Goal: Task Accomplishment & Management: Contribute content

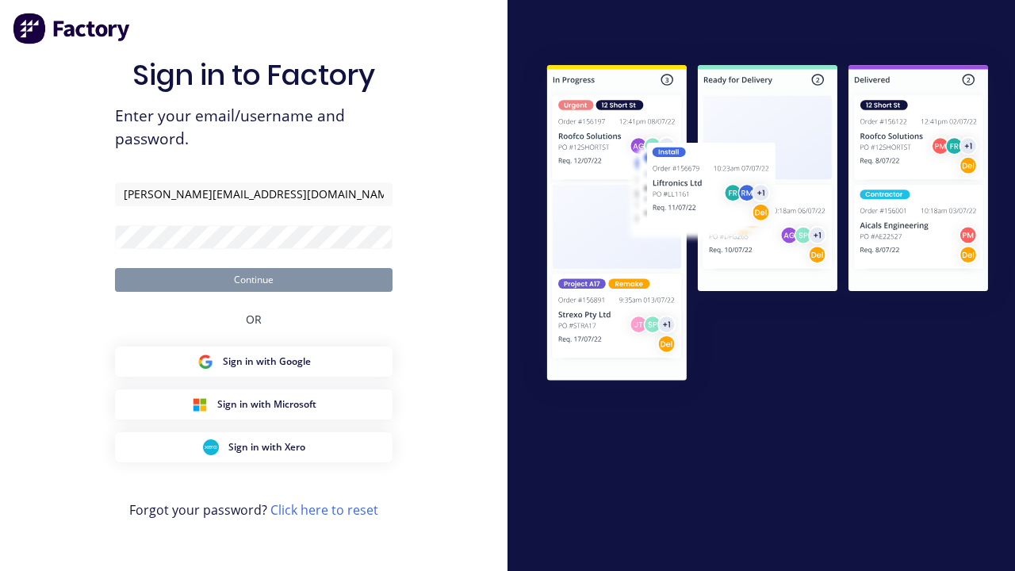
type input "[PERSON_NAME][EMAIL_ADDRESS][DOMAIN_NAME]"
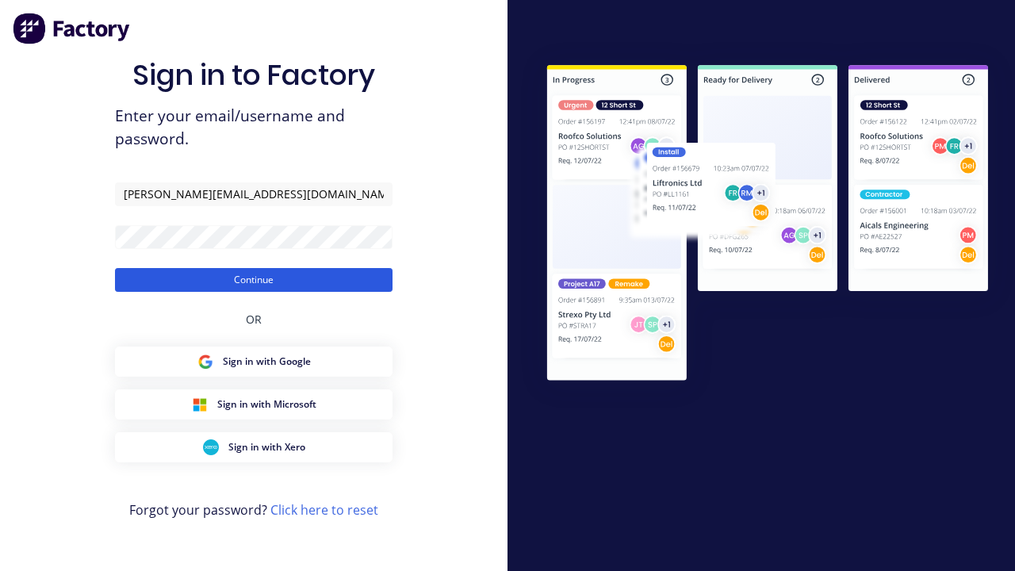
click at [254, 279] on button "Continue" at bounding box center [254, 280] width 278 height 24
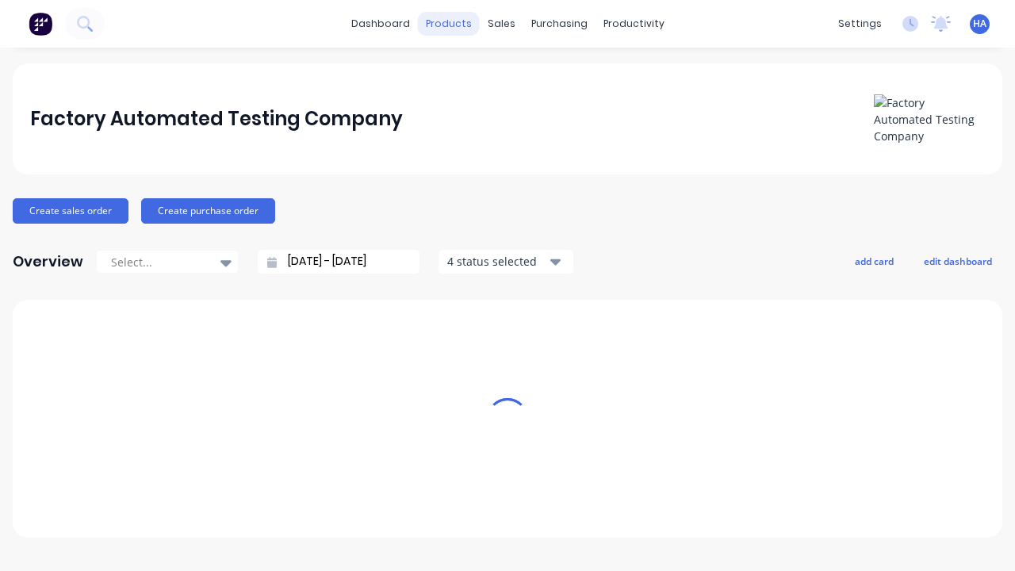
click at [454, 24] on div "products" at bounding box center [449, 24] width 62 height 24
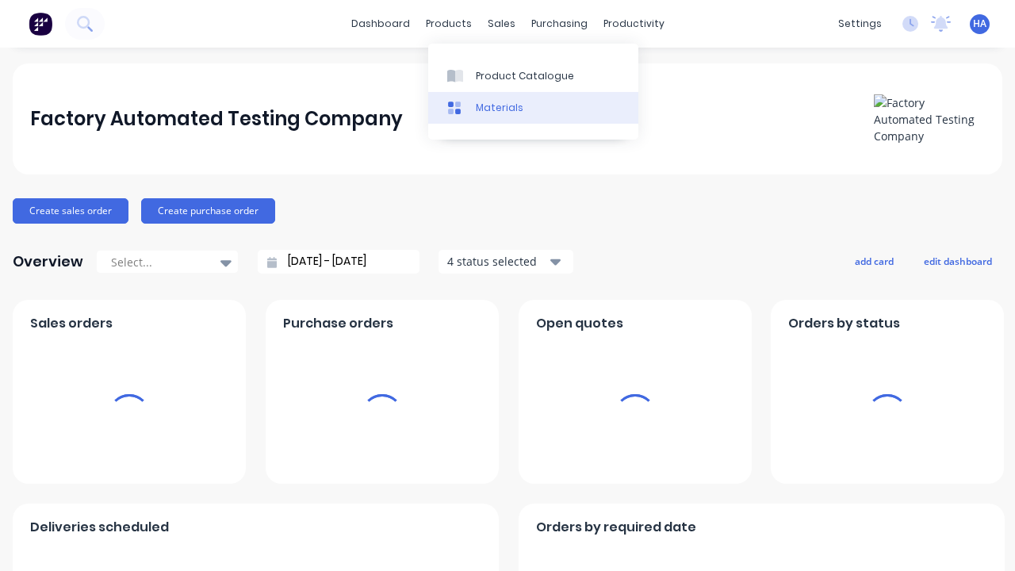
click at [533, 107] on link "Materials" at bounding box center [533, 108] width 210 height 32
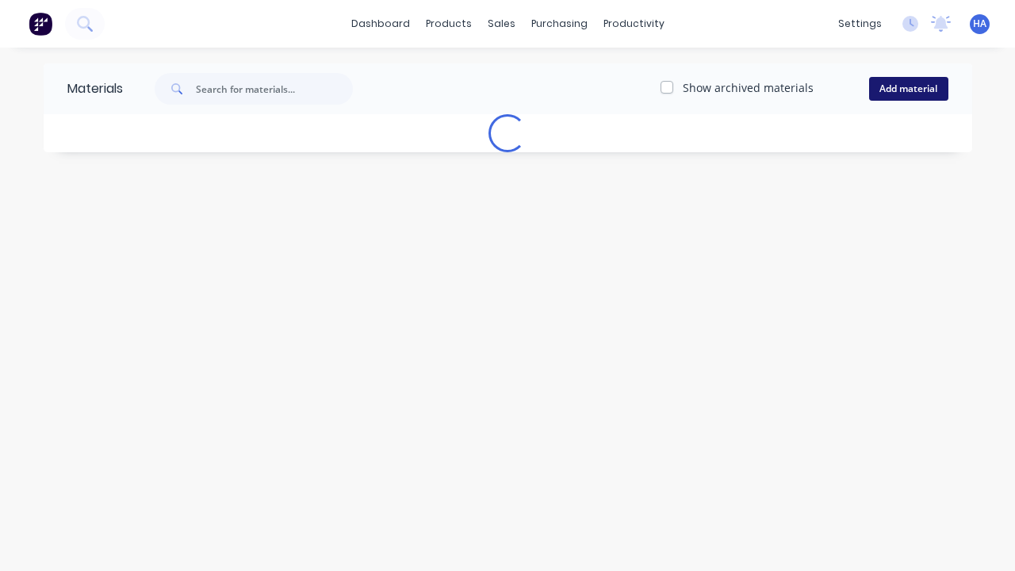
click at [908, 89] on button "Add material" at bounding box center [908, 89] width 79 height 24
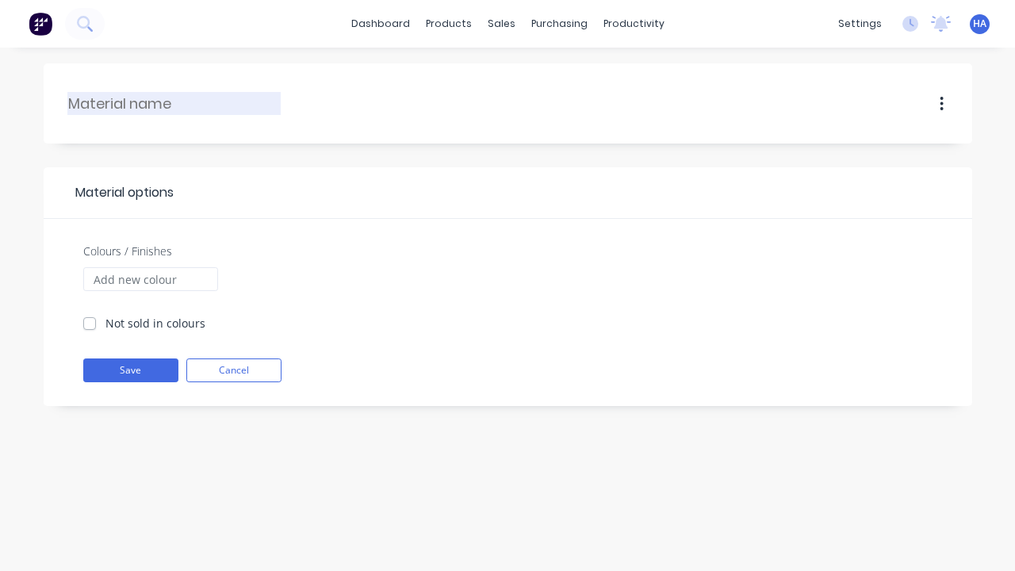
click at [175, 103] on input "text" at bounding box center [174, 103] width 213 height 21
type input "cadzufi"
click at [150, 279] on input "Colours / Finishes" at bounding box center [150, 279] width 135 height 24
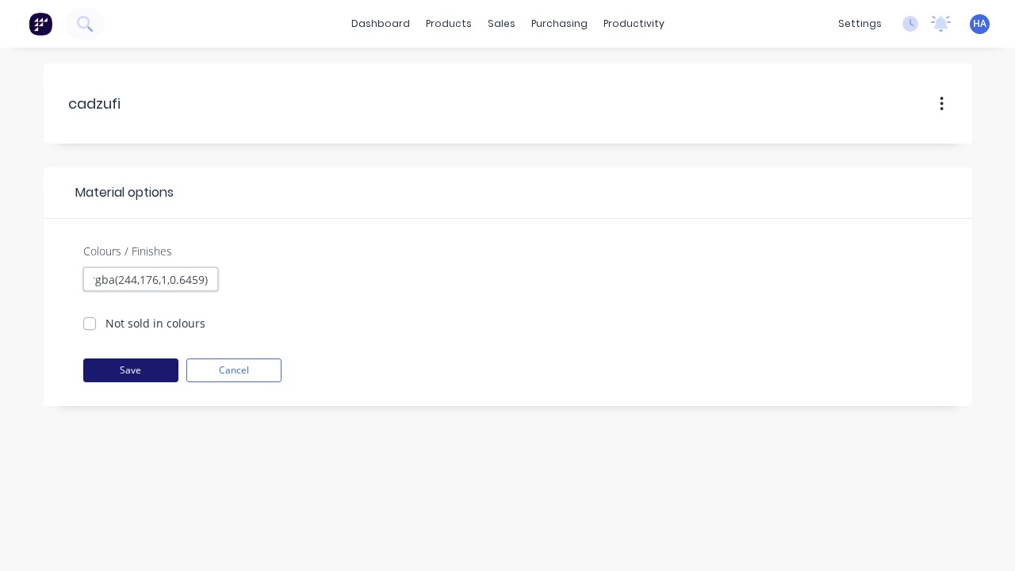
type input "rgba(244,176,1,0.6459)"
click at [130, 370] on button "Save" at bounding box center [130, 371] width 95 height 24
checkbox input "true"
